Goal: Task Accomplishment & Management: Use online tool/utility

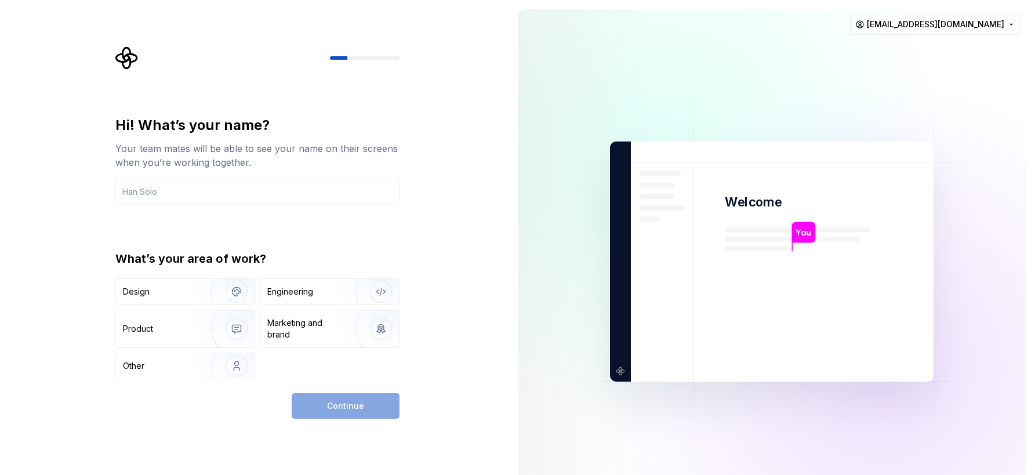
type input "[EMAIL_ADDRESS][DOMAIN_NAME]"
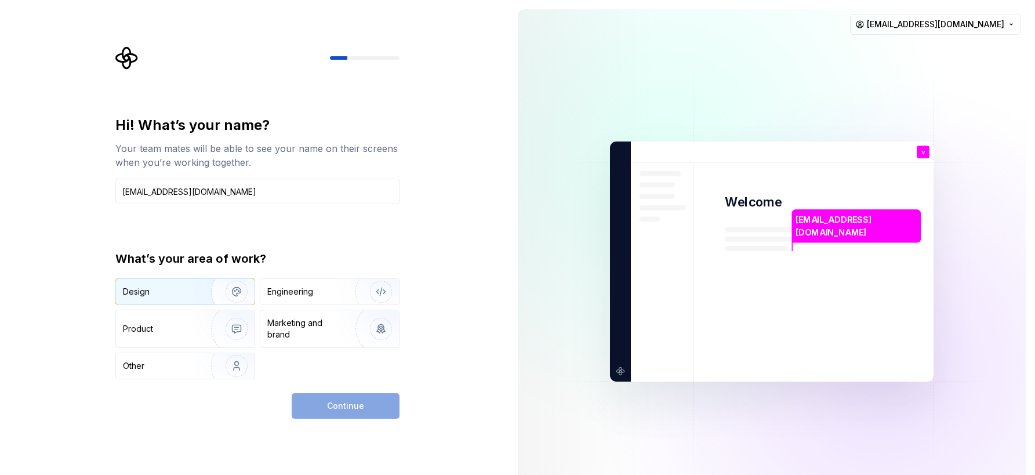
click at [198, 297] on img "button" at bounding box center [229, 292] width 74 height 78
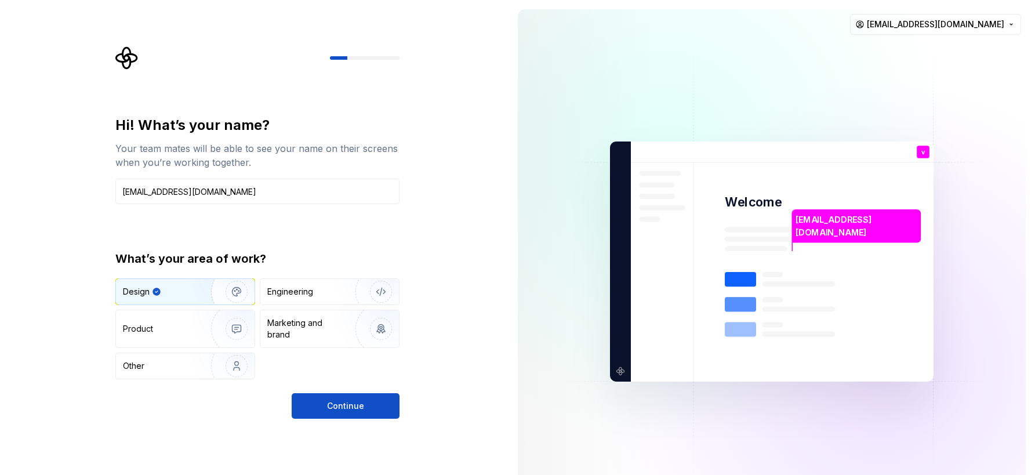
click at [322, 425] on div "Hi! What’s your name? Your team mates will be able to see your name on their sc…" at bounding box center [254, 261] width 509 height 523
click at [314, 399] on button "Continue" at bounding box center [346, 406] width 108 height 26
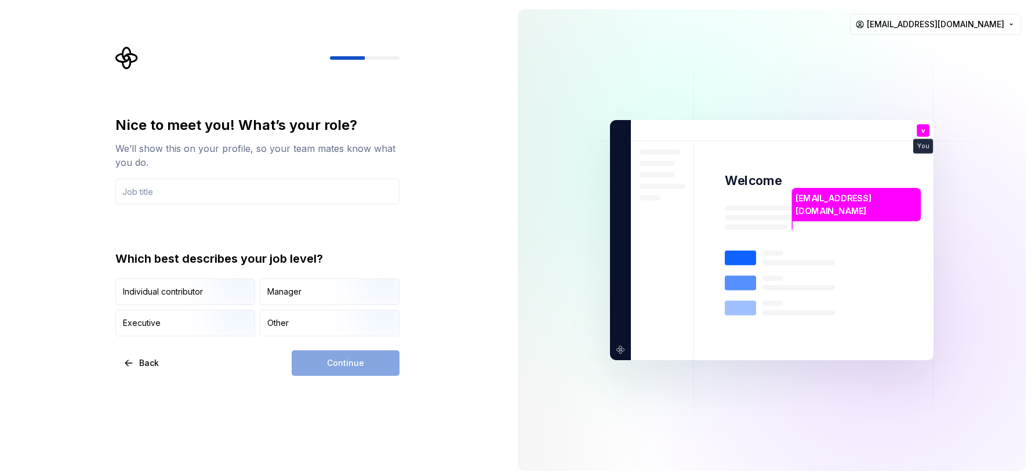
click at [171, 194] on input "text" at bounding box center [257, 192] width 284 height 26
click at [223, 302] on img "button" at bounding box center [227, 306] width 74 height 78
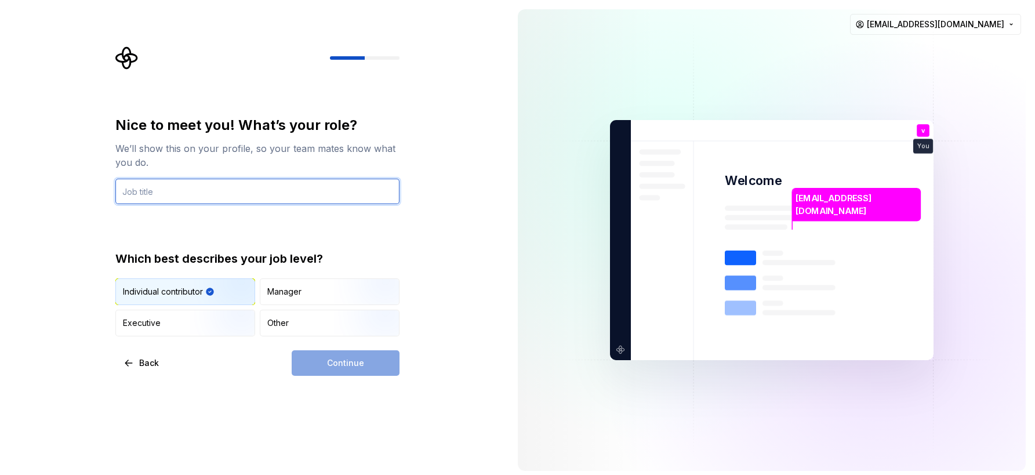
click at [172, 192] on input "text" at bounding box center [257, 192] width 284 height 26
type input "В"
type input "Designer"
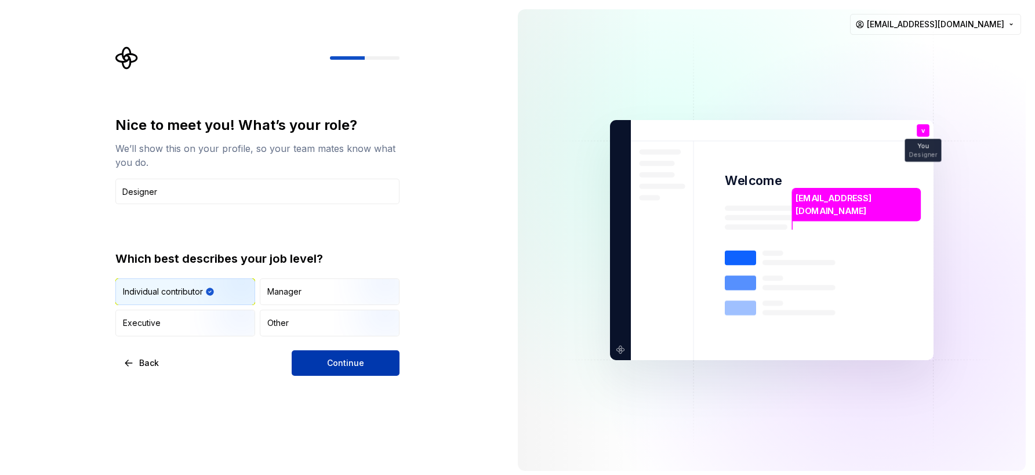
click at [313, 361] on button "Continue" at bounding box center [346, 363] width 108 height 26
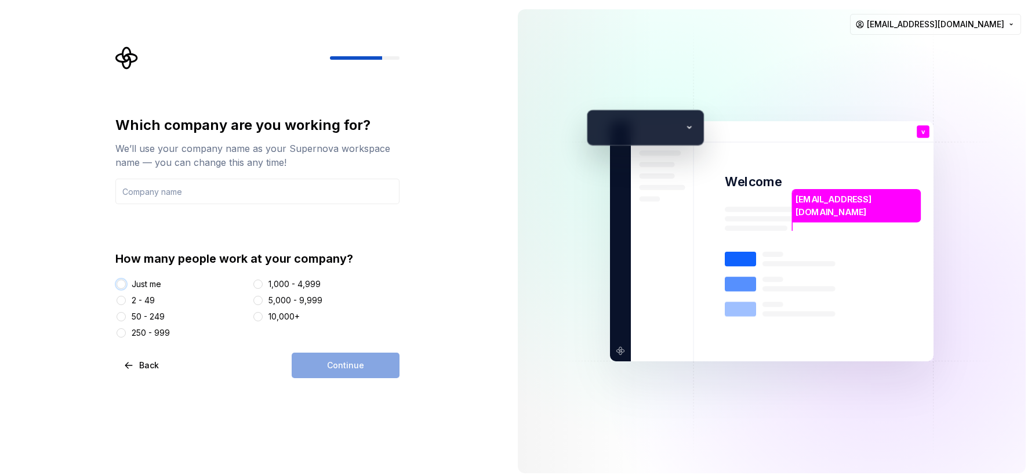
click at [125, 286] on button "Just me" at bounding box center [121, 284] width 9 height 9
click at [160, 195] on input "text" at bounding box center [257, 192] width 284 height 26
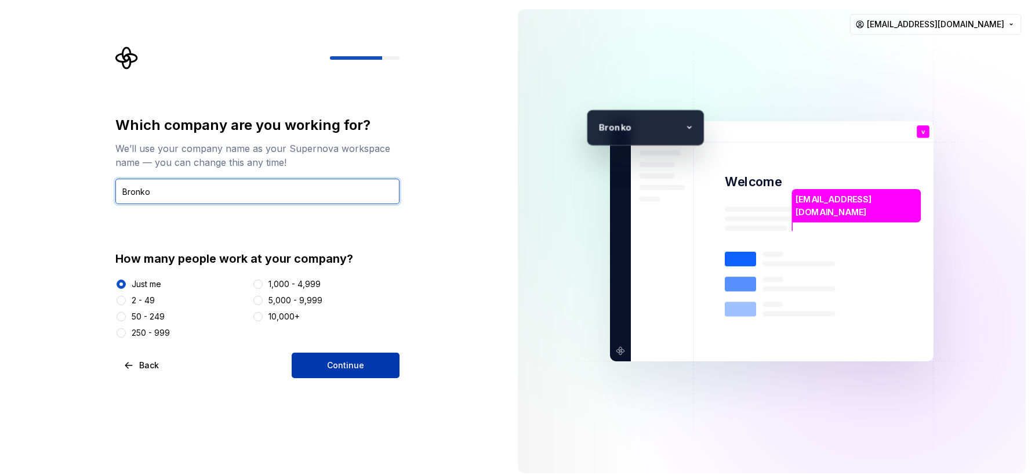
type input "Bronko"
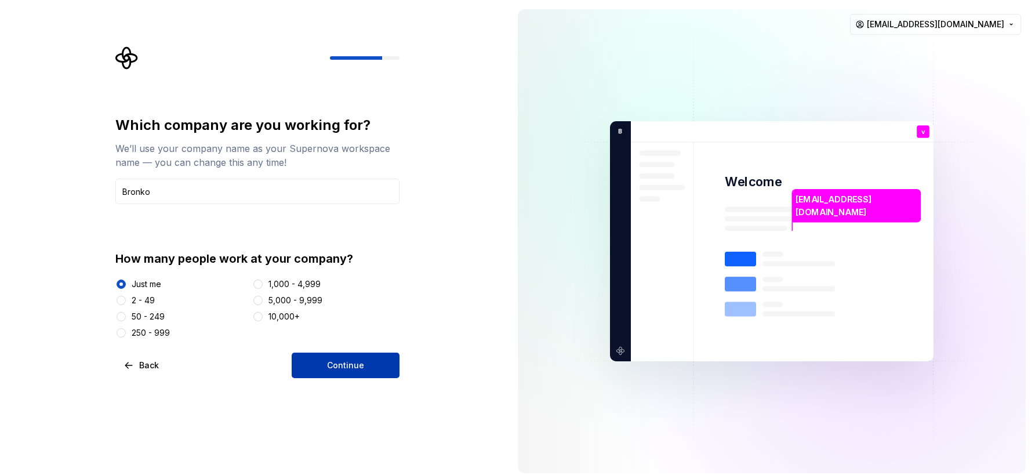
click at [373, 364] on button "Continue" at bounding box center [346, 366] width 108 height 26
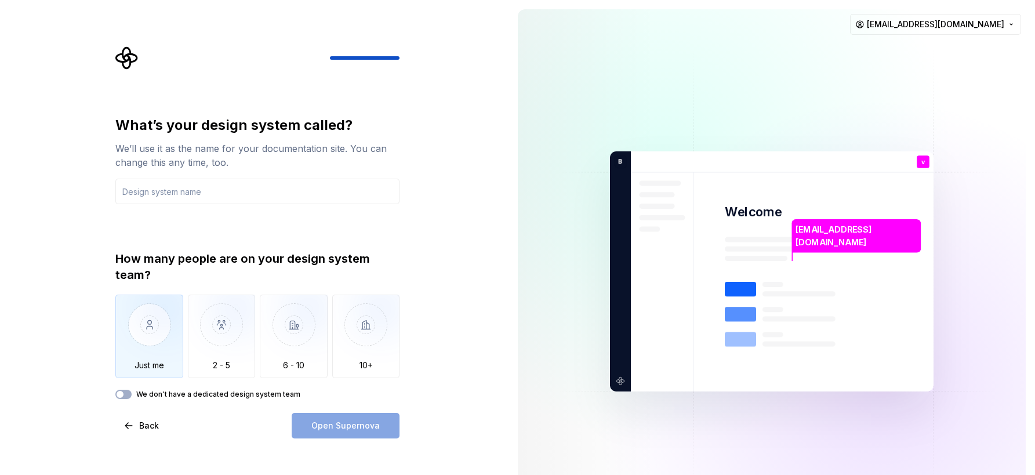
click at [169, 327] on img "button" at bounding box center [149, 334] width 68 height 78
click at [222, 186] on input "text" at bounding box center [257, 192] width 284 height 26
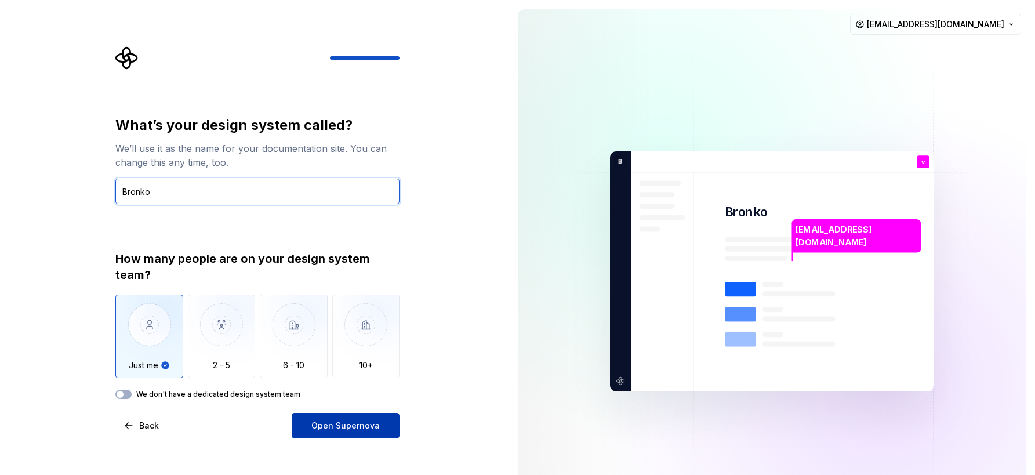
type input "Bronko"
click at [331, 425] on span "Open Supernova" at bounding box center [345, 426] width 68 height 12
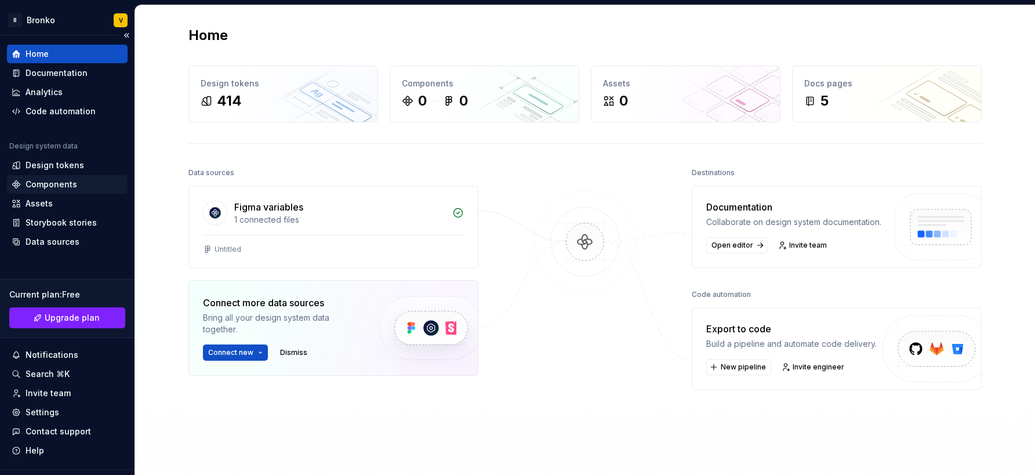
click at [48, 187] on div "Components" at bounding box center [52, 185] width 52 height 12
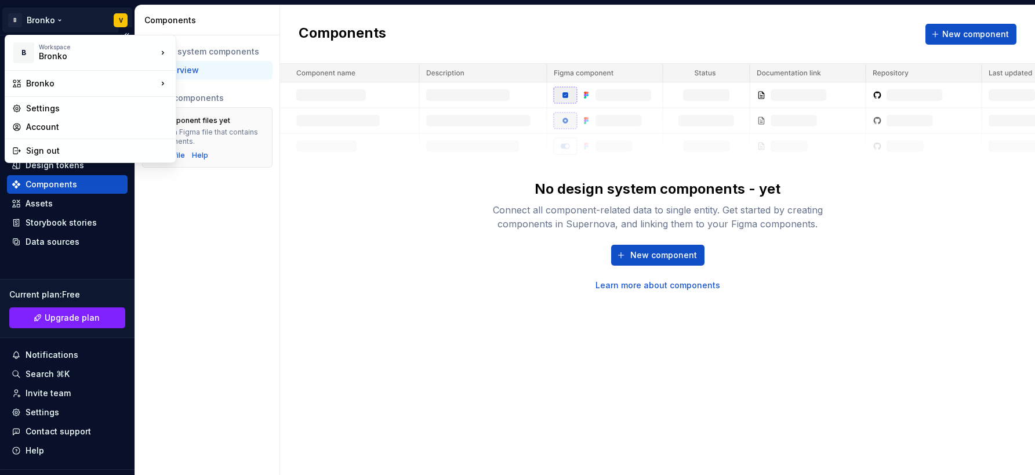
click at [47, 24] on html "B Bronko V Home Documentation Analytics Code automation Design system data Desi…" at bounding box center [517, 237] width 1035 height 475
click at [59, 57] on div "Bronko" at bounding box center [88, 56] width 99 height 12
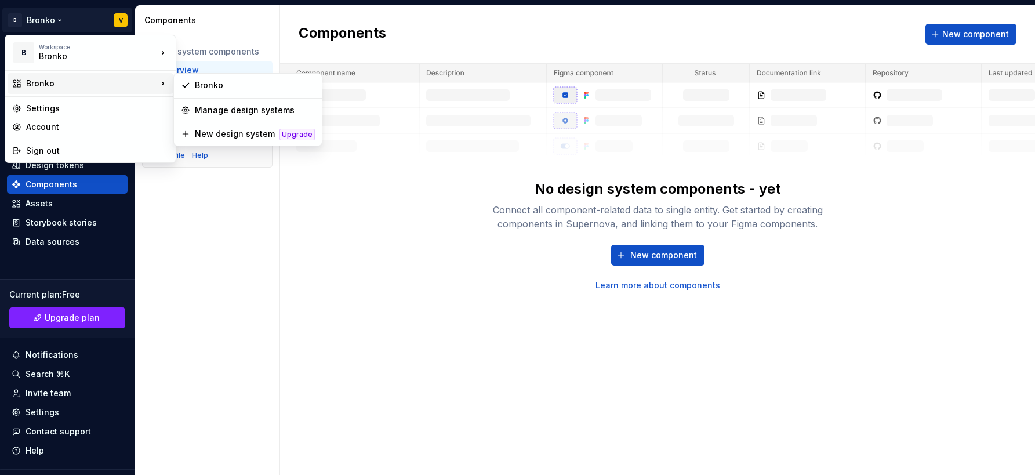
click at [46, 86] on div "Bronko" at bounding box center [91, 84] width 131 height 12
click at [237, 114] on div "Manage design systems" at bounding box center [255, 110] width 120 height 12
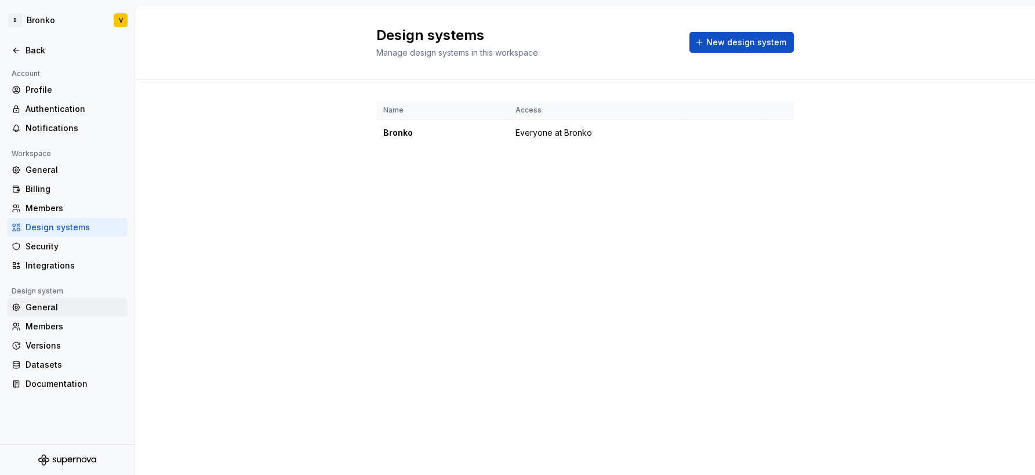
click at [48, 304] on div "General" at bounding box center [74, 308] width 97 height 12
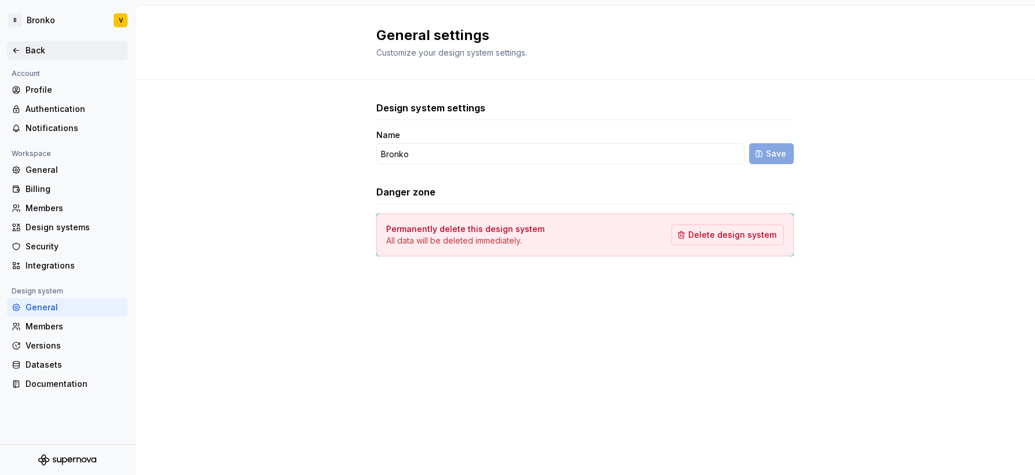
click at [36, 47] on div "Back" at bounding box center [74, 51] width 97 height 12
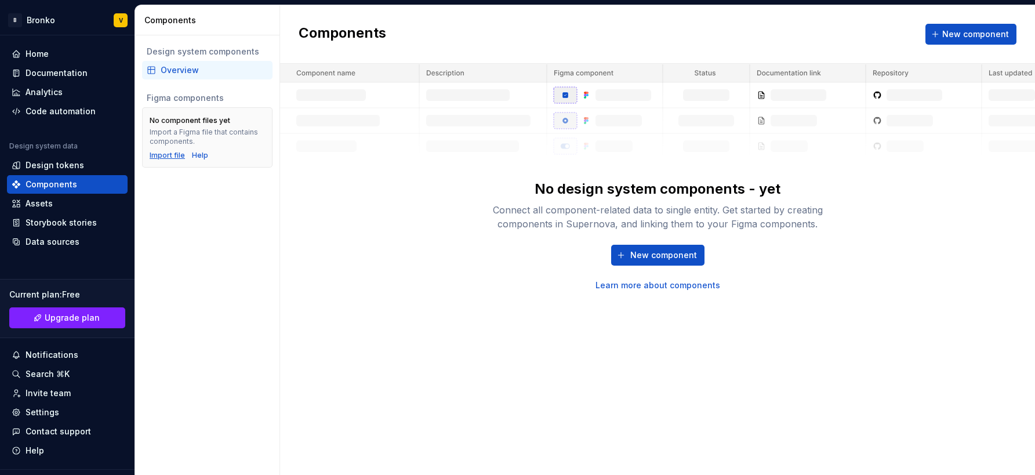
click at [176, 157] on div "Import file" at bounding box center [167, 155] width 35 height 9
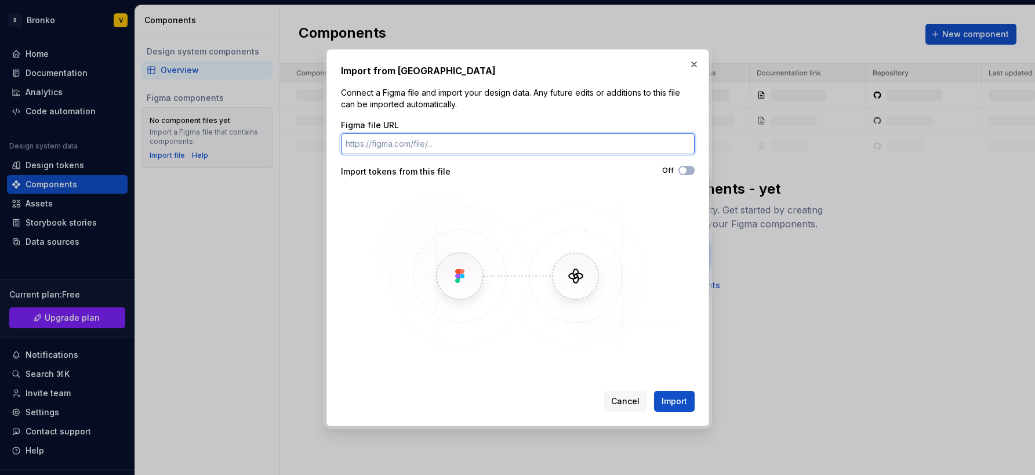
paste input "https://www.figma.com/design/2b6FYZHw6AJp2yOIOWXFVv/Untitled?m=auto&t=cpWDs2dlb…"
type input "https://www.figma.com/design/2b6FYZHw6AJp2yOIOWXFVv/Untitled?m=auto&t=cpWDs2dlb…"
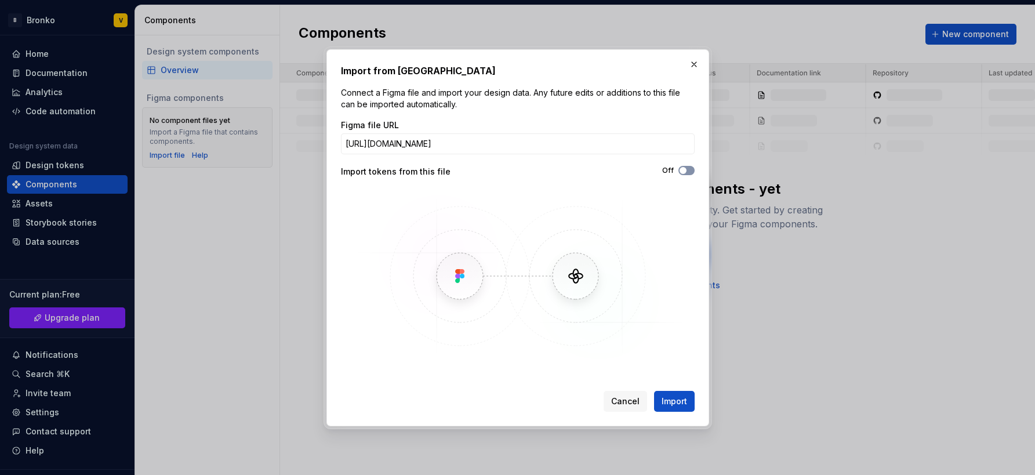
click at [686, 172] on span "button" at bounding box center [683, 170] width 7 height 7
click at [668, 397] on span "Import" at bounding box center [675, 402] width 26 height 12
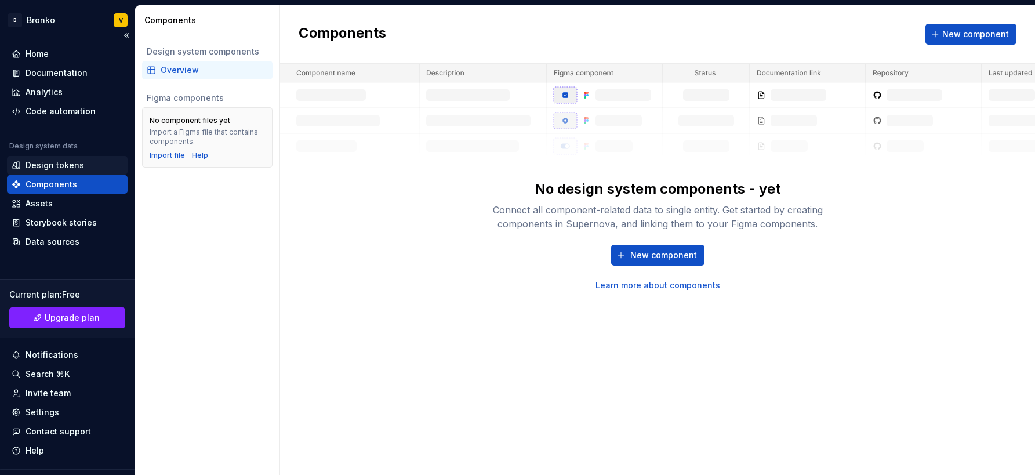
click at [45, 164] on div "Design tokens" at bounding box center [55, 166] width 59 height 12
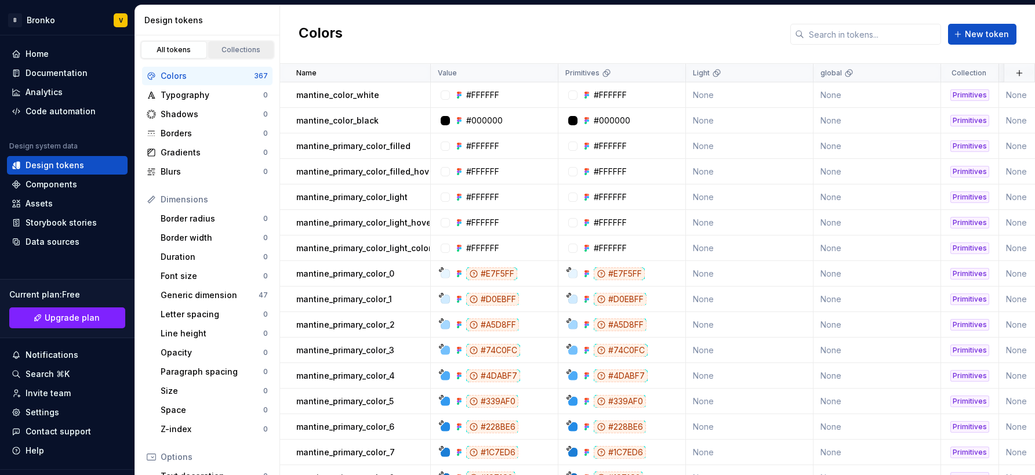
click at [227, 46] on div "Collections" at bounding box center [241, 49] width 58 height 9
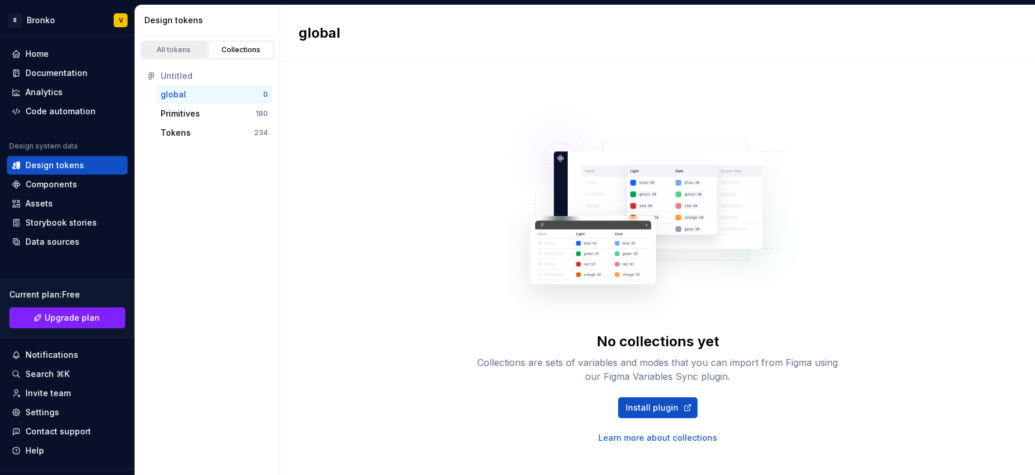
click at [176, 52] on div "All tokens" at bounding box center [174, 49] width 58 height 9
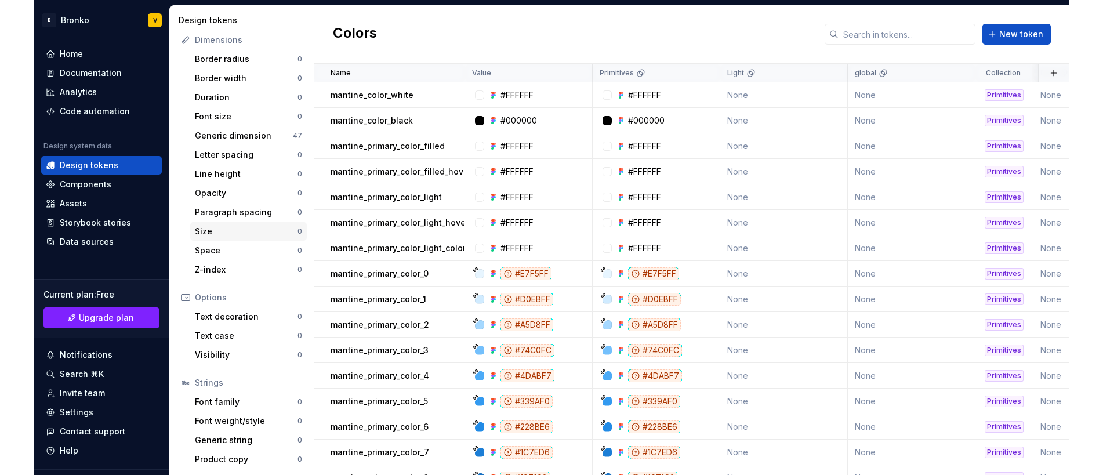
scroll to position [160, 0]
